Goal: Task Accomplishment & Management: Manage account settings

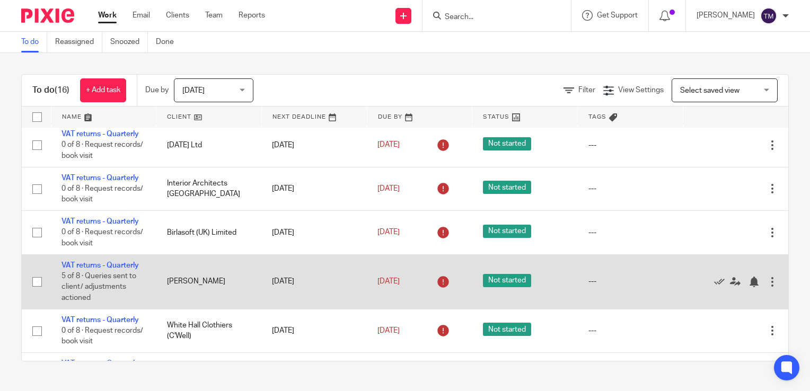
scroll to position [265, 0]
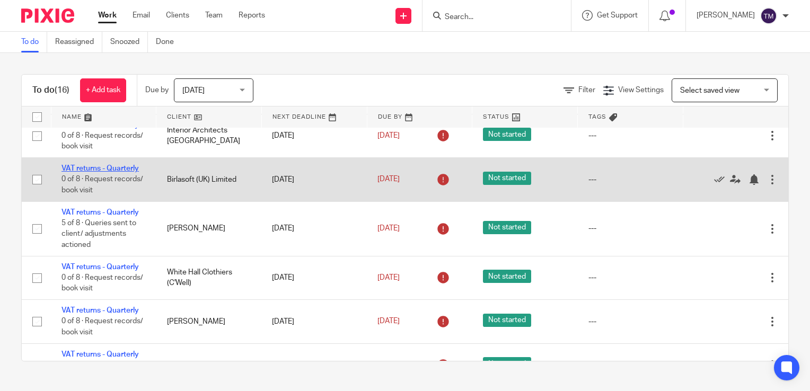
click at [106, 171] on link "VAT returns - Quarterly" at bounding box center [100, 168] width 77 height 7
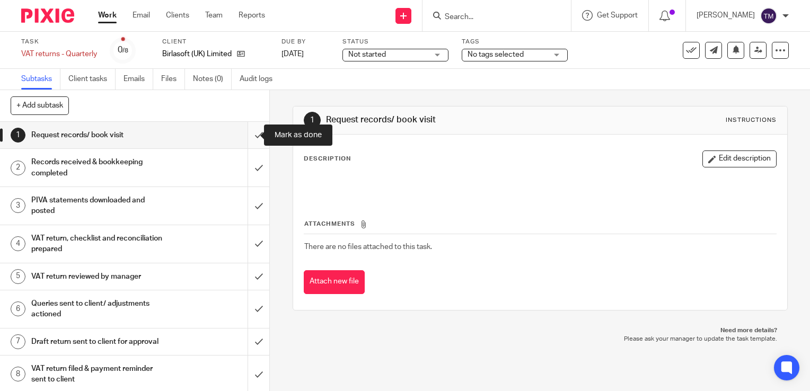
click at [247, 132] on input "submit" at bounding box center [134, 135] width 269 height 27
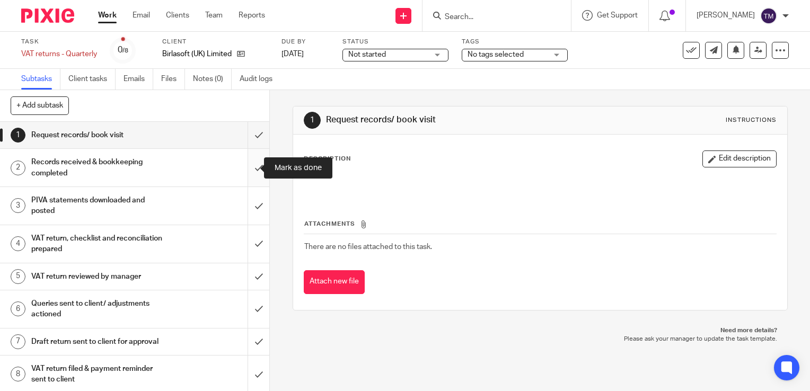
click at [251, 158] on input "submit" at bounding box center [134, 168] width 269 height 38
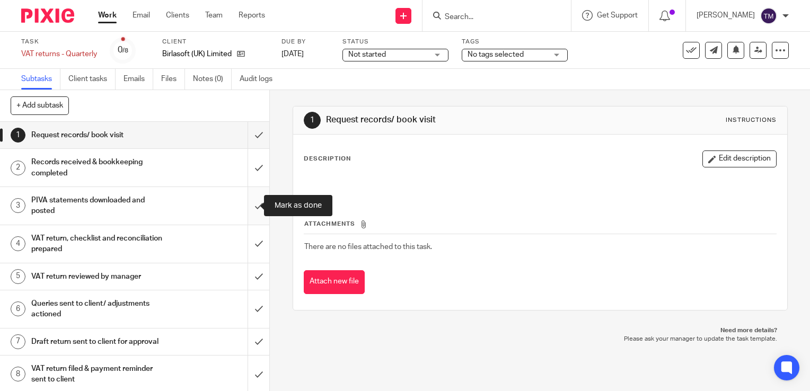
click at [258, 204] on input "submit" at bounding box center [134, 206] width 269 height 38
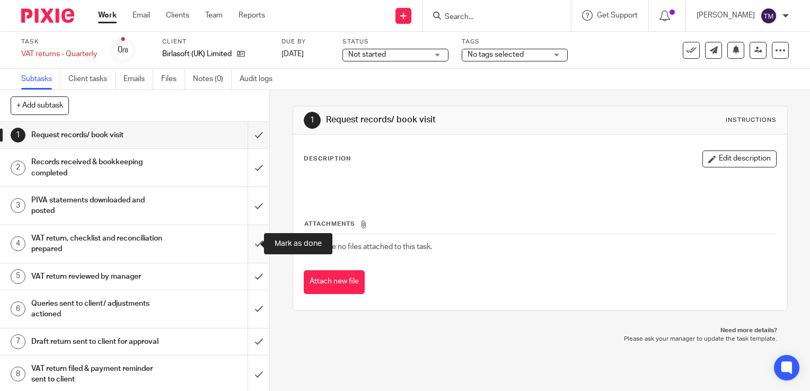
click at [250, 239] on input "submit" at bounding box center [134, 244] width 269 height 38
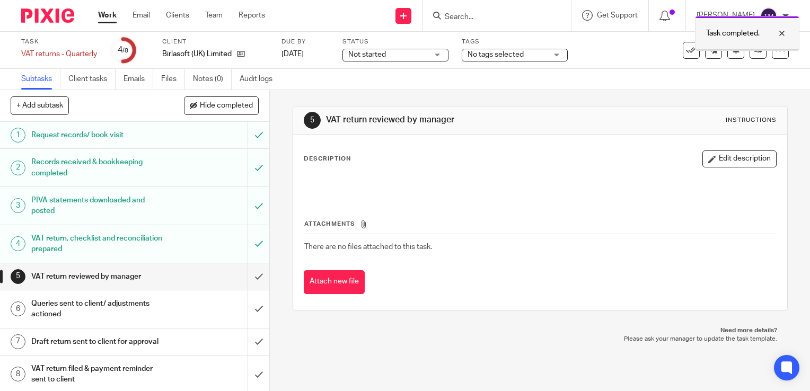
click at [780, 36] on div at bounding box center [774, 33] width 29 height 13
click at [738, 164] on button "Edit description" at bounding box center [740, 159] width 74 height 17
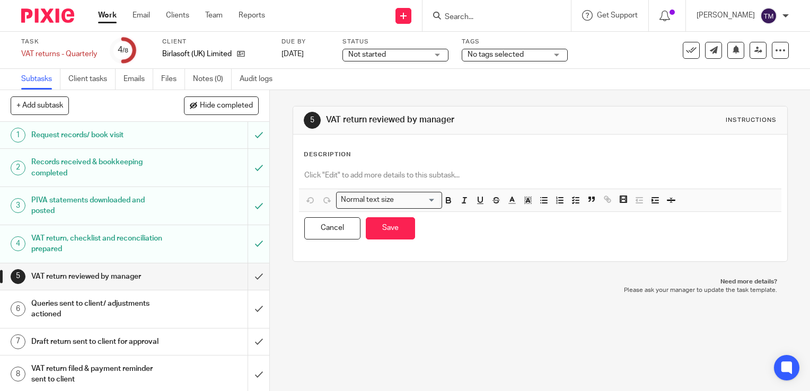
click at [379, 173] on p at bounding box center [540, 175] width 472 height 11
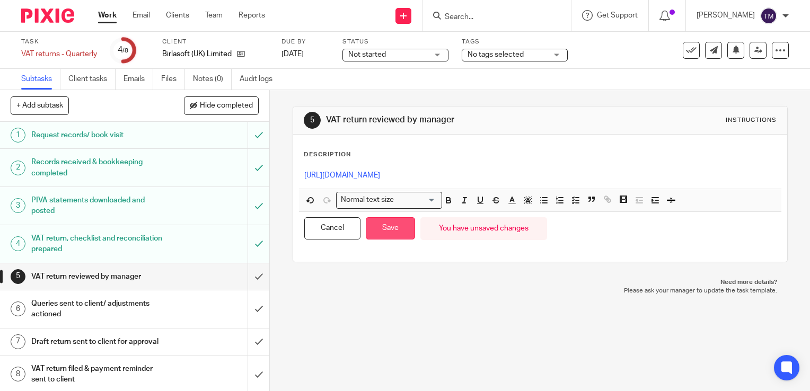
click at [379, 222] on button "Save" at bounding box center [390, 228] width 49 height 23
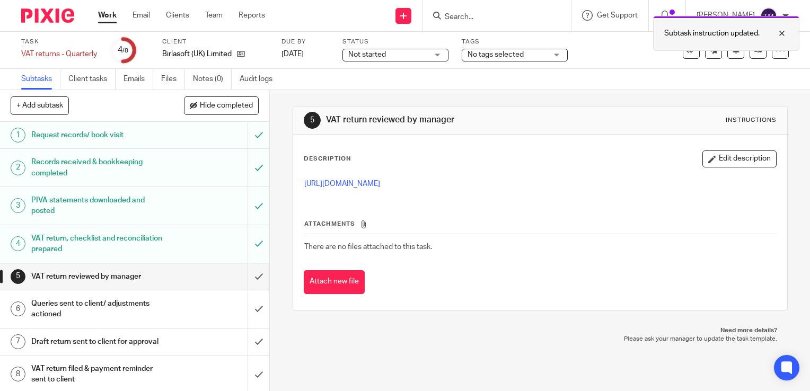
click at [780, 31] on div at bounding box center [774, 33] width 29 height 13
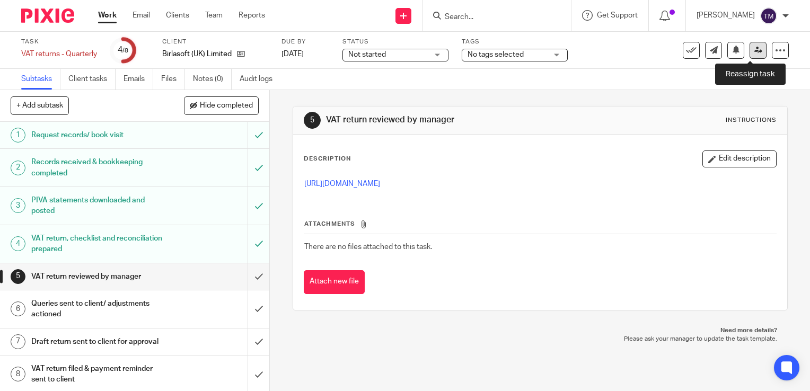
click at [755, 49] on icon at bounding box center [759, 50] width 8 height 8
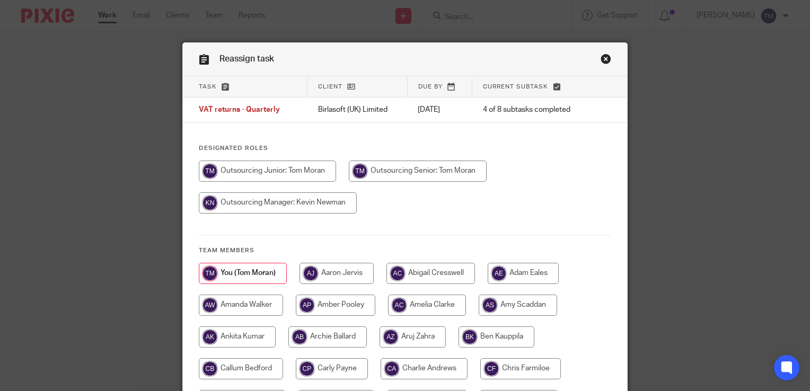
click at [291, 205] on input "radio" at bounding box center [278, 203] width 158 height 21
radio input "true"
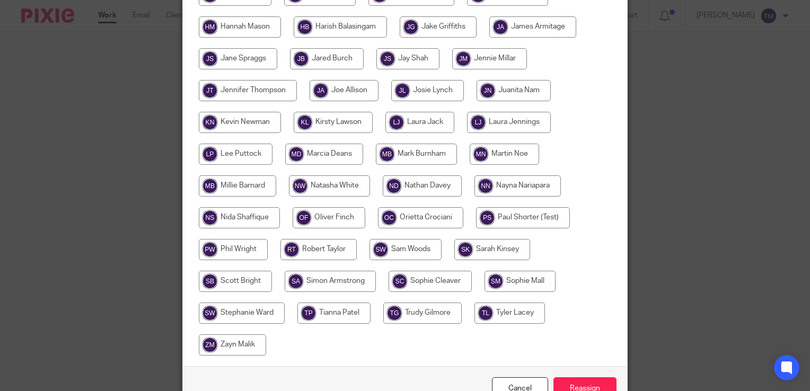
scroll to position [499, 0]
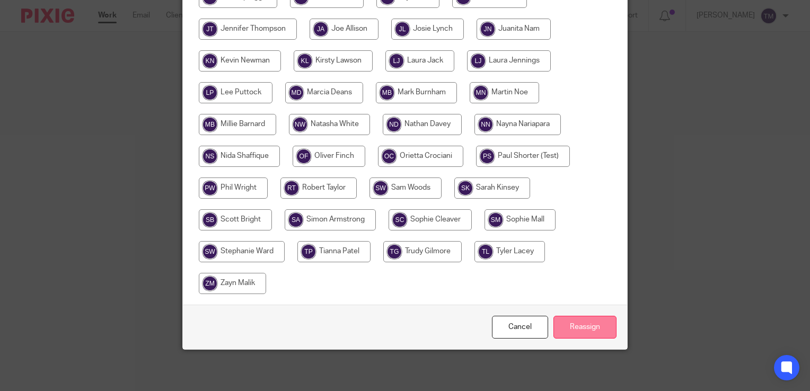
click at [588, 326] on input "Reassign" at bounding box center [585, 327] width 63 height 23
